Goal: Task Accomplishment & Management: Manage account settings

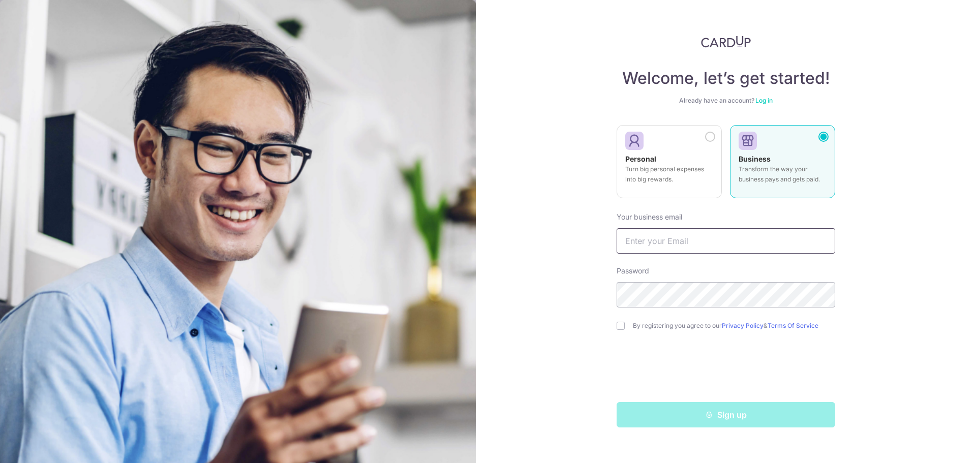
click at [659, 235] on input "text" at bounding box center [726, 240] width 219 height 25
click at [699, 242] on input "text" at bounding box center [726, 240] width 219 height 25
type input "ROYTAN082@YAHOO.COM.SG"
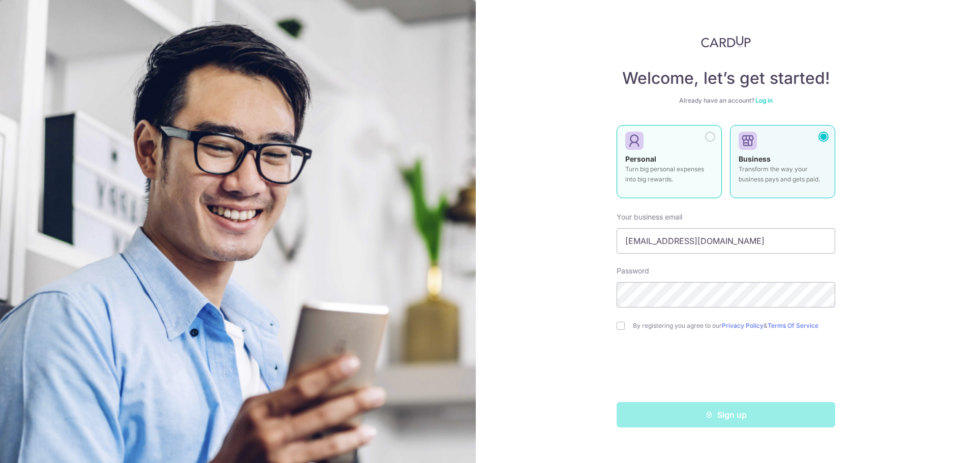
click at [707, 144] on label "Personal Turn big personal expenses into big rewards." at bounding box center [669, 161] width 105 height 73
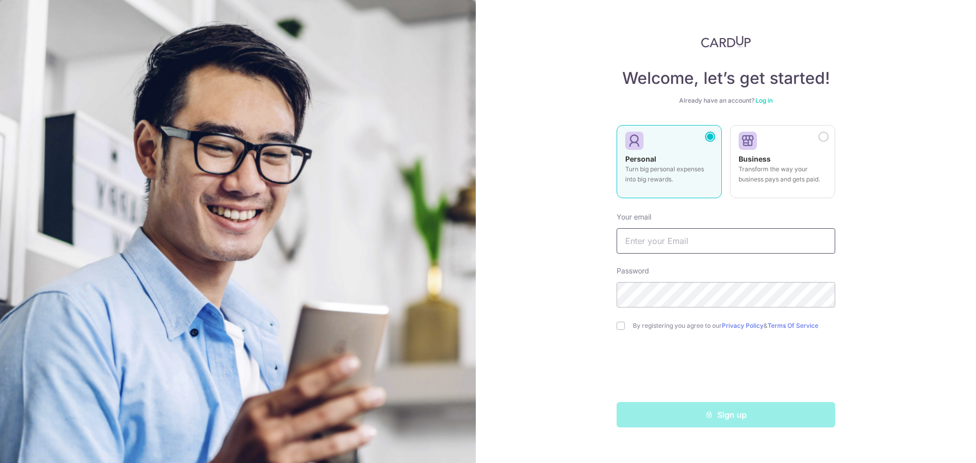
click at [661, 244] on input "text" at bounding box center [726, 240] width 219 height 25
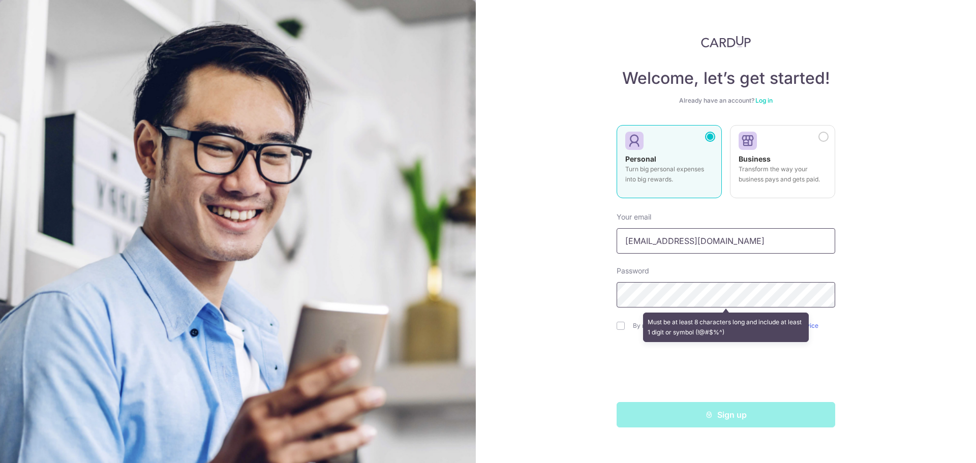
type input "[EMAIL_ADDRESS][DOMAIN_NAME]"
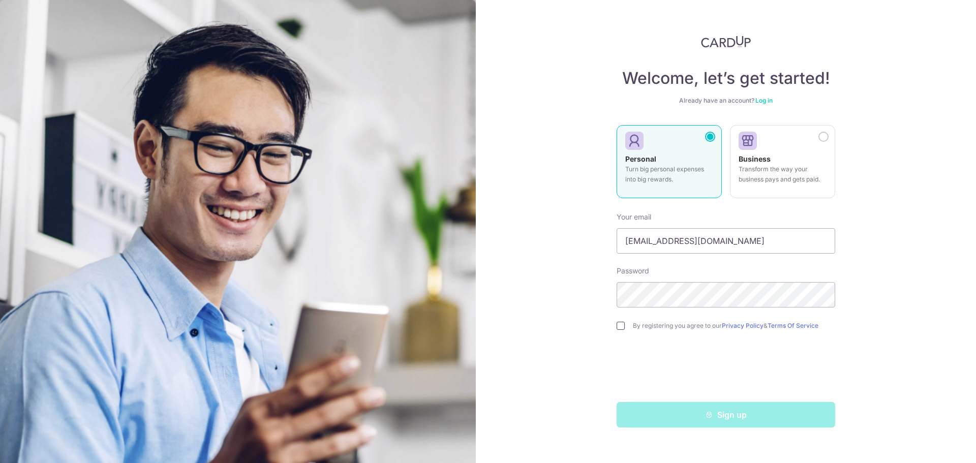
click at [622, 324] on input "checkbox" at bounding box center [621, 326] width 8 height 8
checkbox input "true"
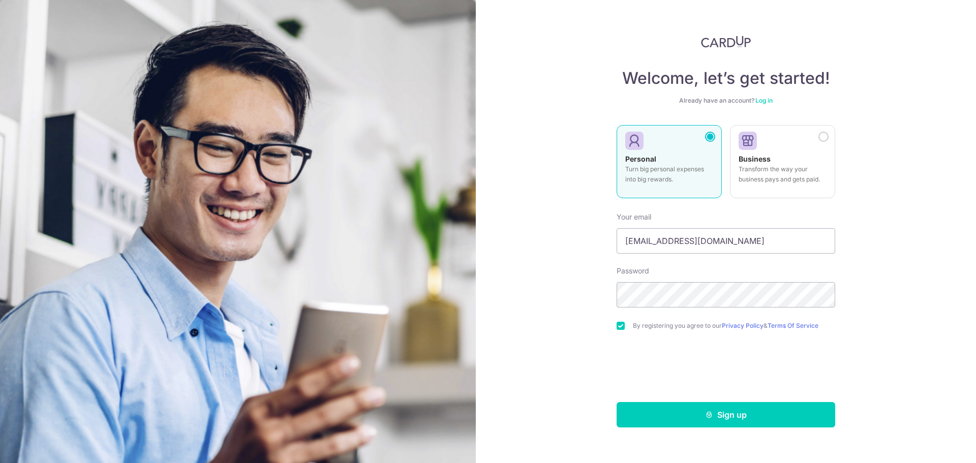
click at [770, 99] on link "Log in" at bounding box center [763, 101] width 17 height 8
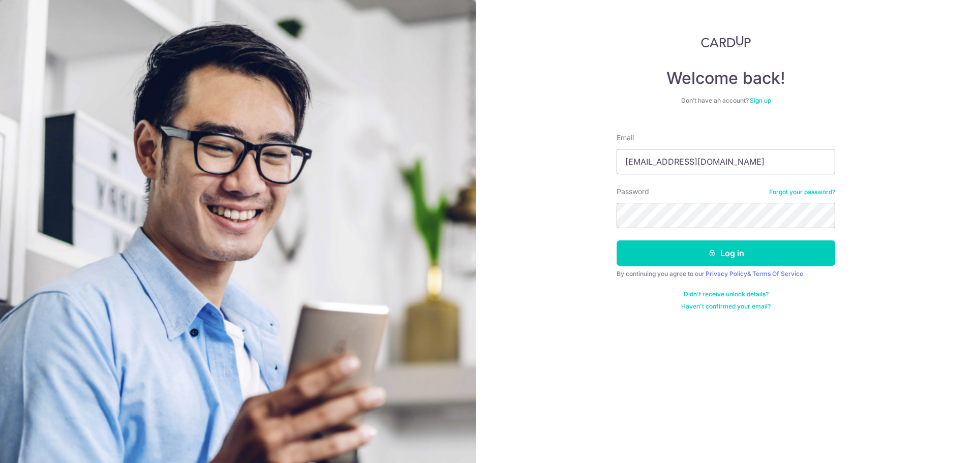
click at [569, 259] on div "Welcome back! Don’t have an account? Sign up Email roytan082@yahoo.com.sg Passw…" at bounding box center [726, 231] width 500 height 463
click at [724, 255] on button "Log in" at bounding box center [726, 252] width 219 height 25
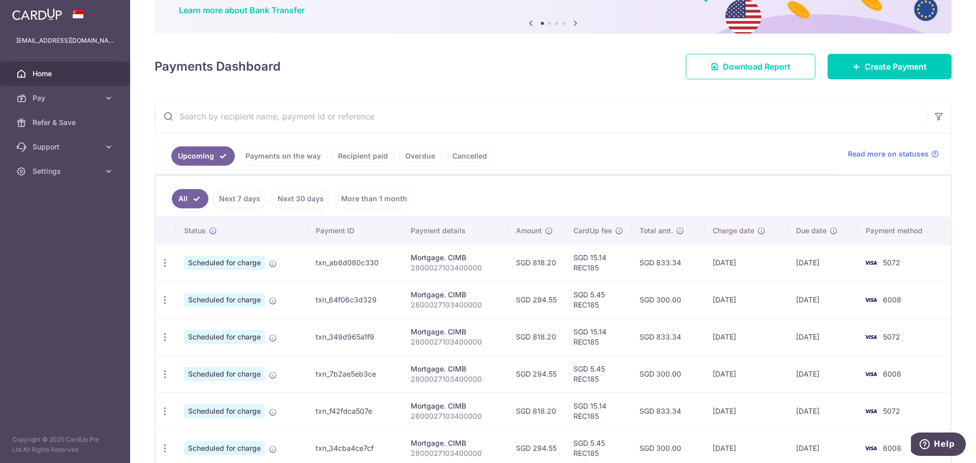
scroll to position [102, 0]
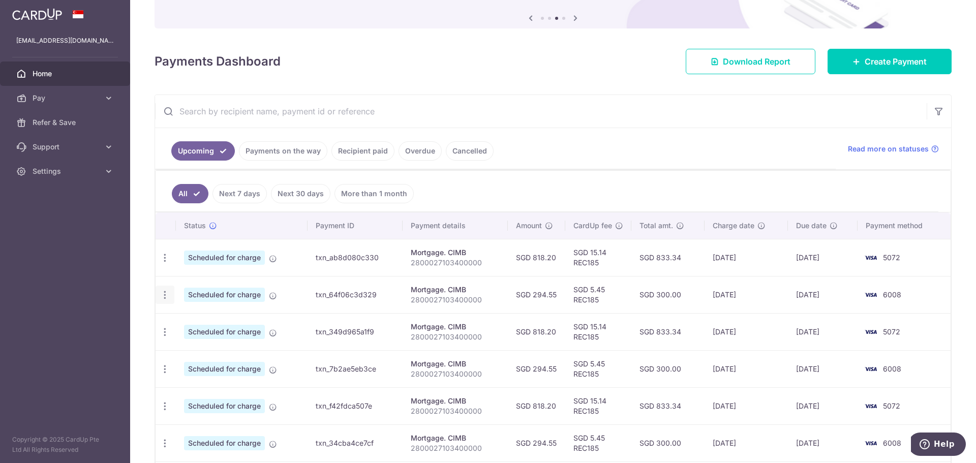
click at [164, 296] on icon "button" at bounding box center [165, 295] width 11 height 11
click at [216, 324] on span "Update payment" at bounding box center [218, 323] width 69 height 12
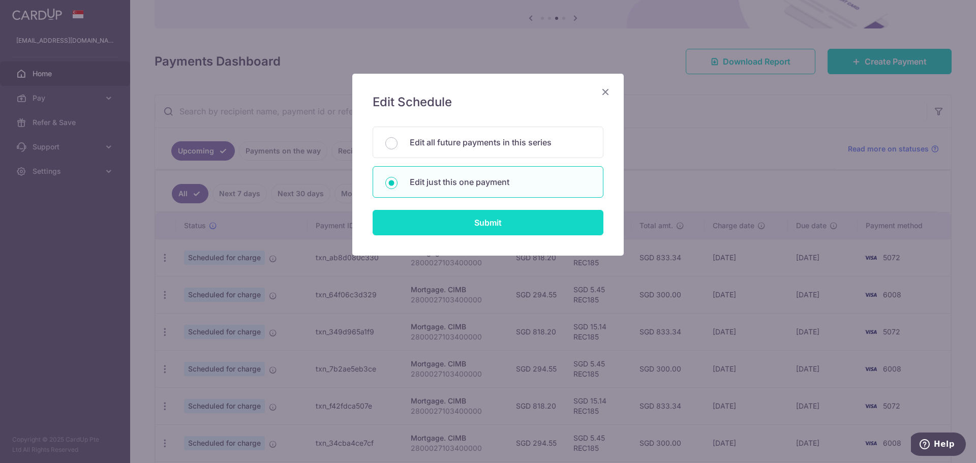
click at [511, 225] on input "Submit" at bounding box center [488, 222] width 231 height 25
radio input "true"
type input "294.55"
type input "[DATE]"
type input "2800027103400000"
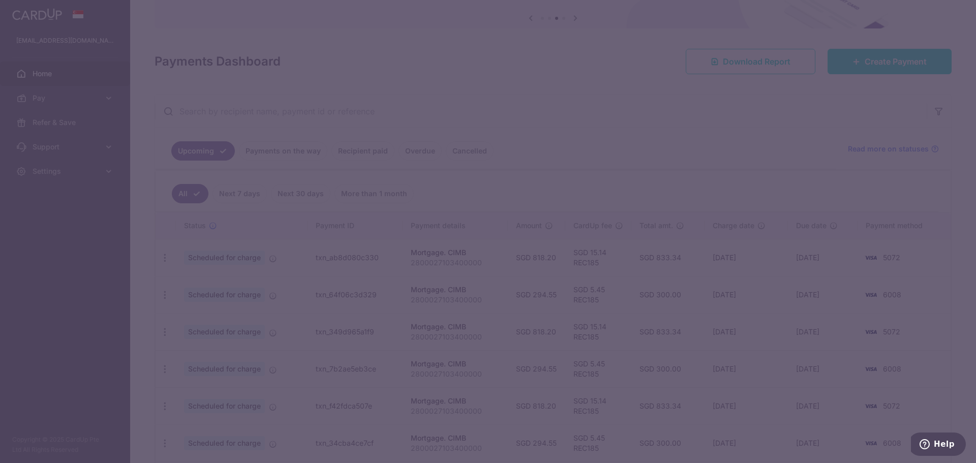
type input "REC185"
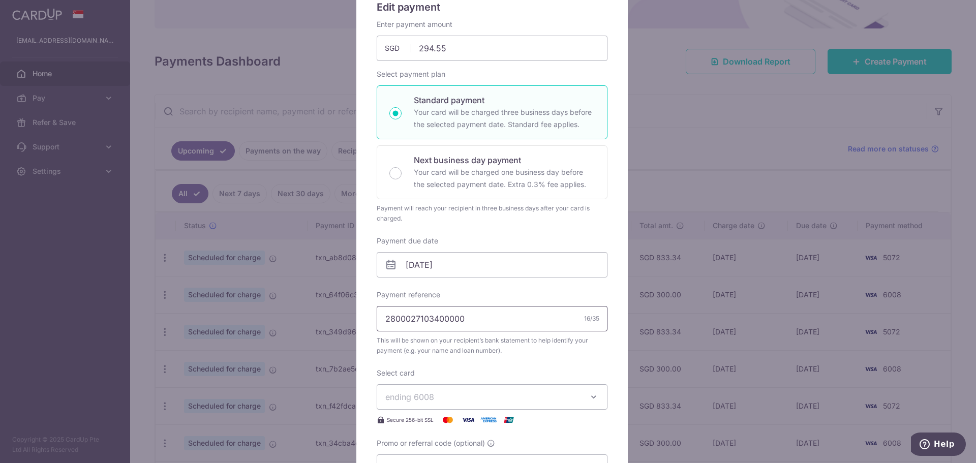
scroll to position [152, 0]
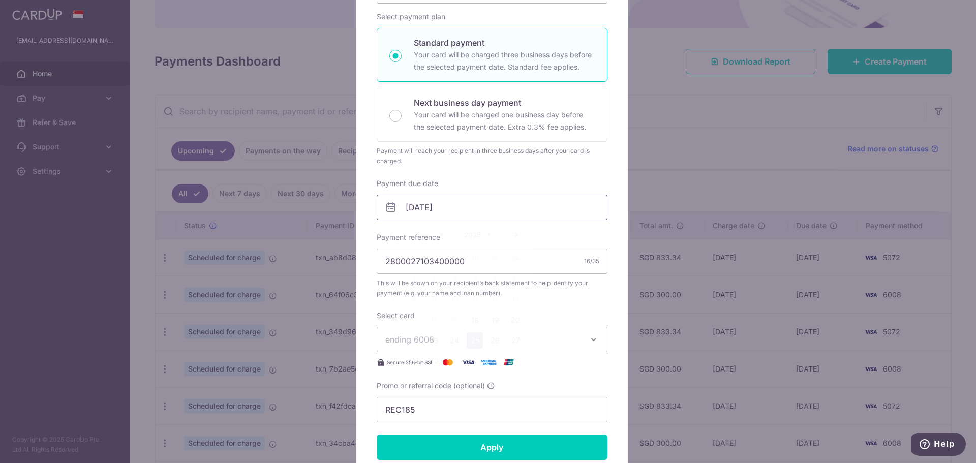
click at [457, 206] on input "[DATE]" at bounding box center [492, 207] width 231 height 25
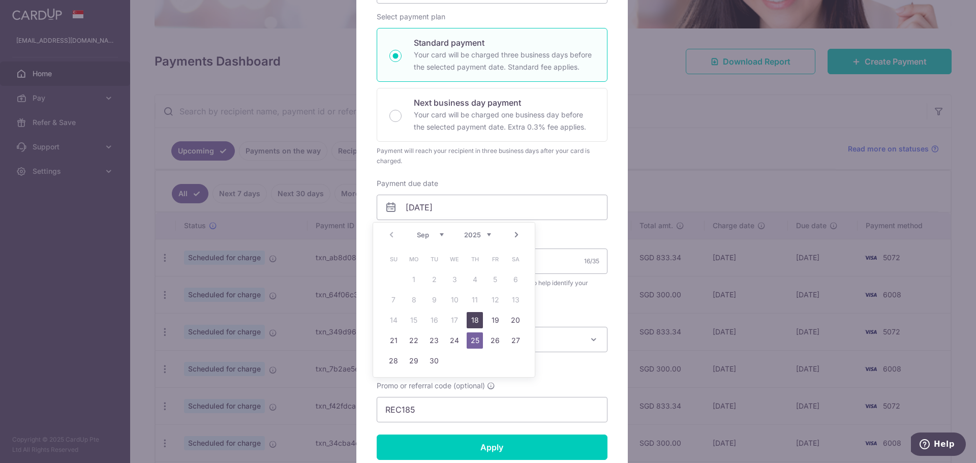
click at [477, 320] on link "18" at bounding box center [475, 320] width 16 height 16
type input "[DATE]"
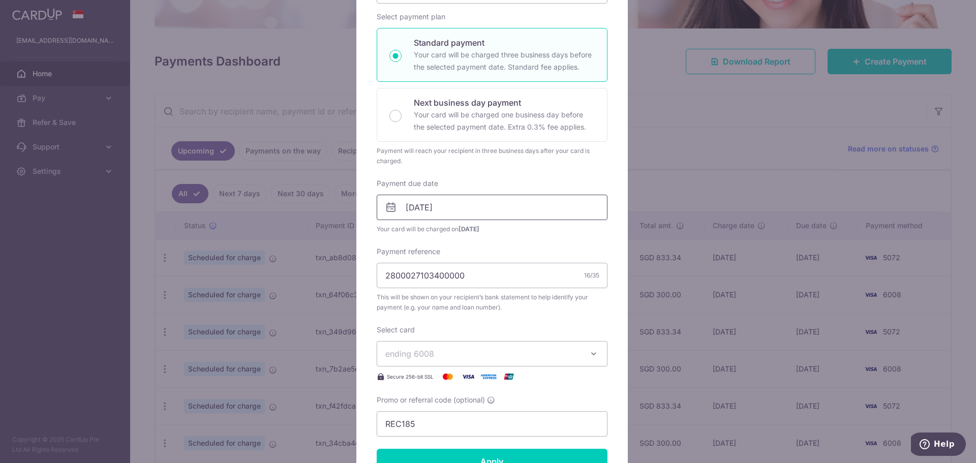
click at [476, 206] on input "[DATE]" at bounding box center [492, 207] width 231 height 25
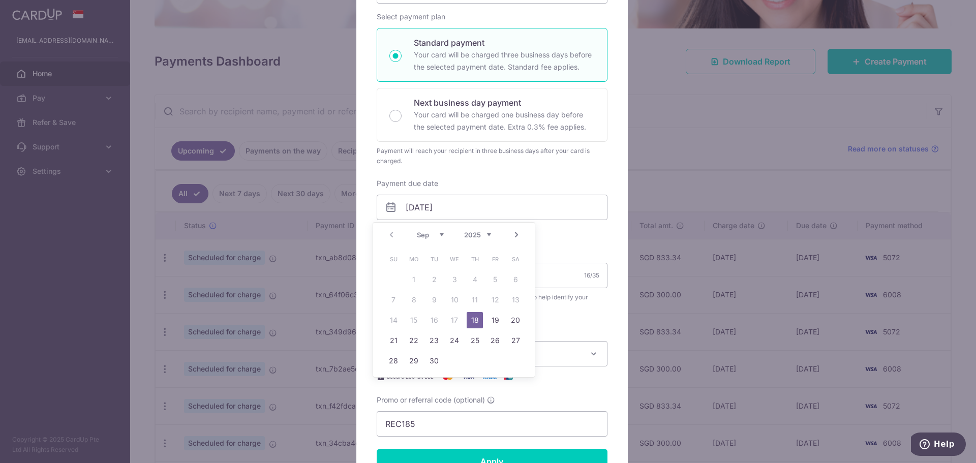
click at [473, 320] on link "18" at bounding box center [475, 320] width 16 height 16
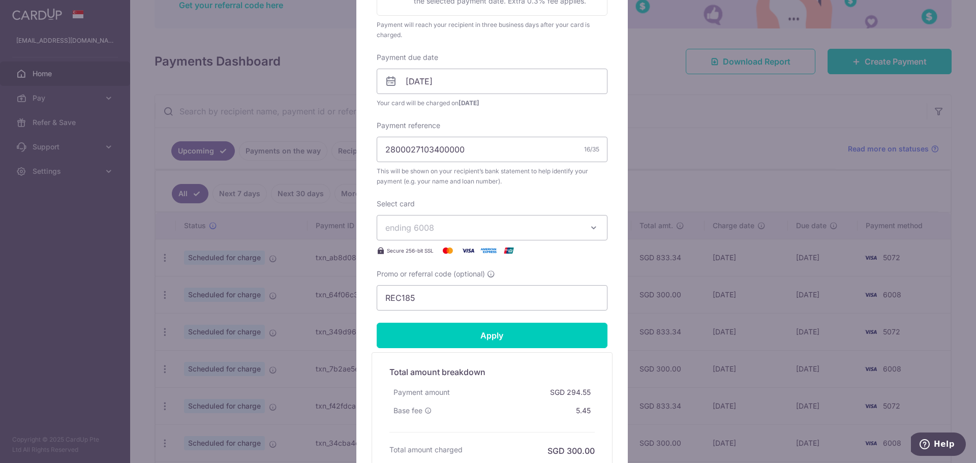
scroll to position [305, 0]
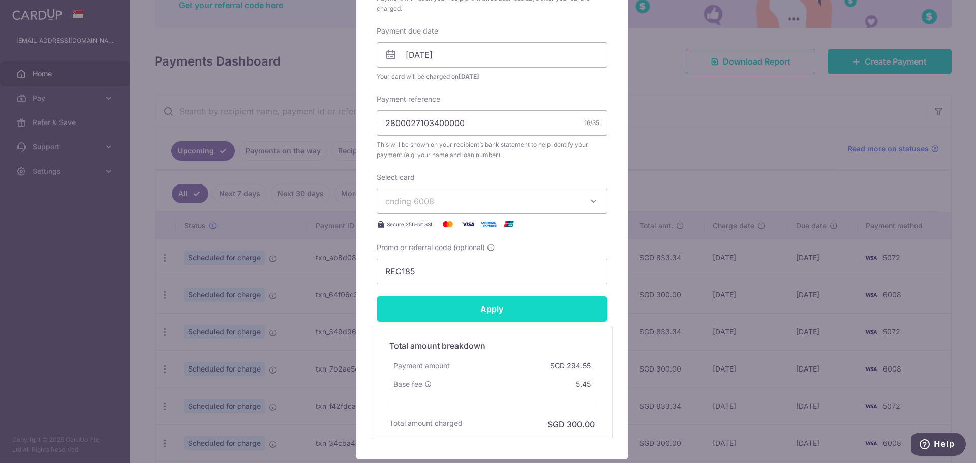
click at [492, 309] on input "Apply" at bounding box center [492, 308] width 231 height 25
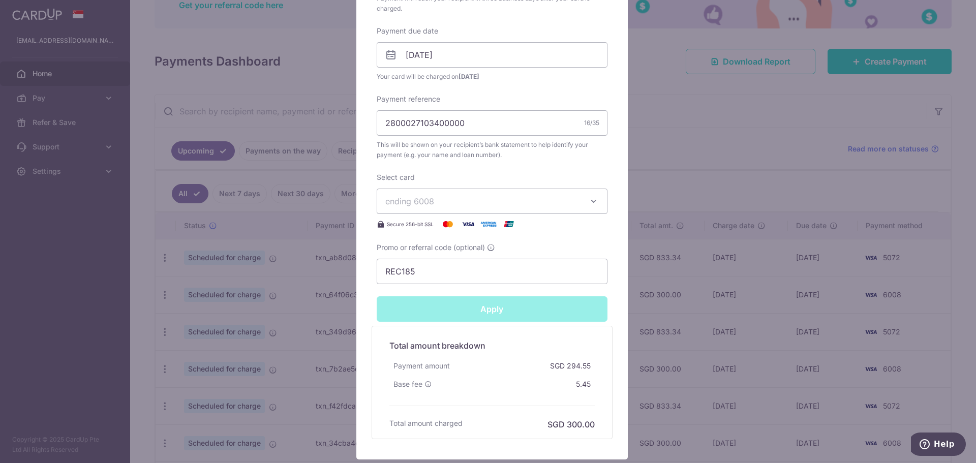
type input "Successfully Applied"
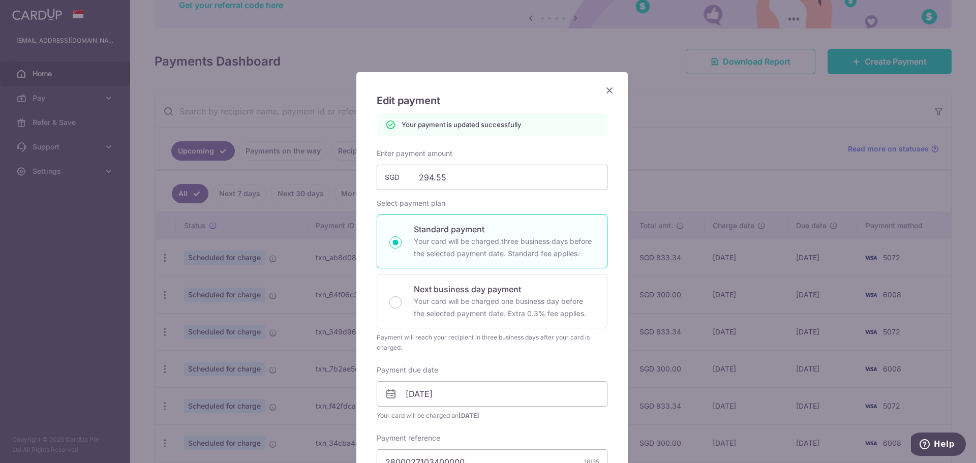
scroll to position [0, 0]
click at [609, 89] on icon "Close" at bounding box center [609, 91] width 12 height 13
